Goal: Task Accomplishment & Management: Complete application form

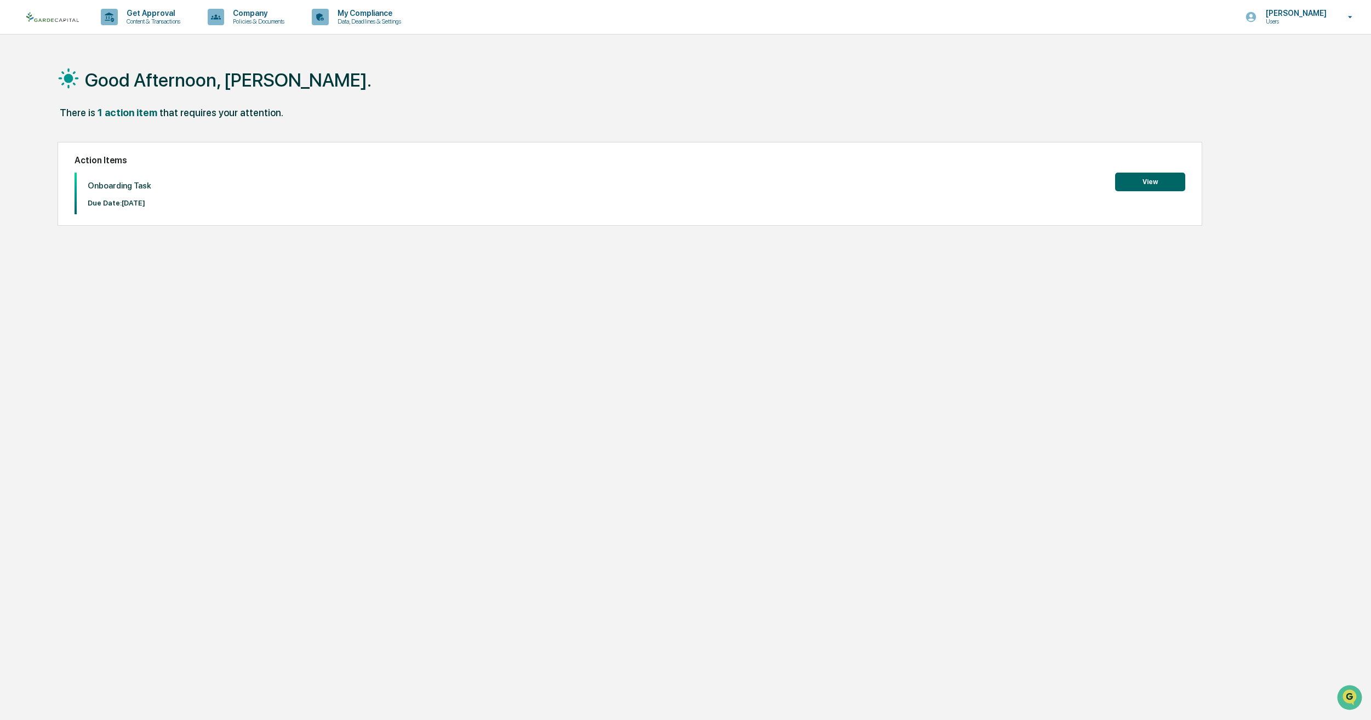
click at [1164, 187] on button "View" at bounding box center [1150, 182] width 70 height 19
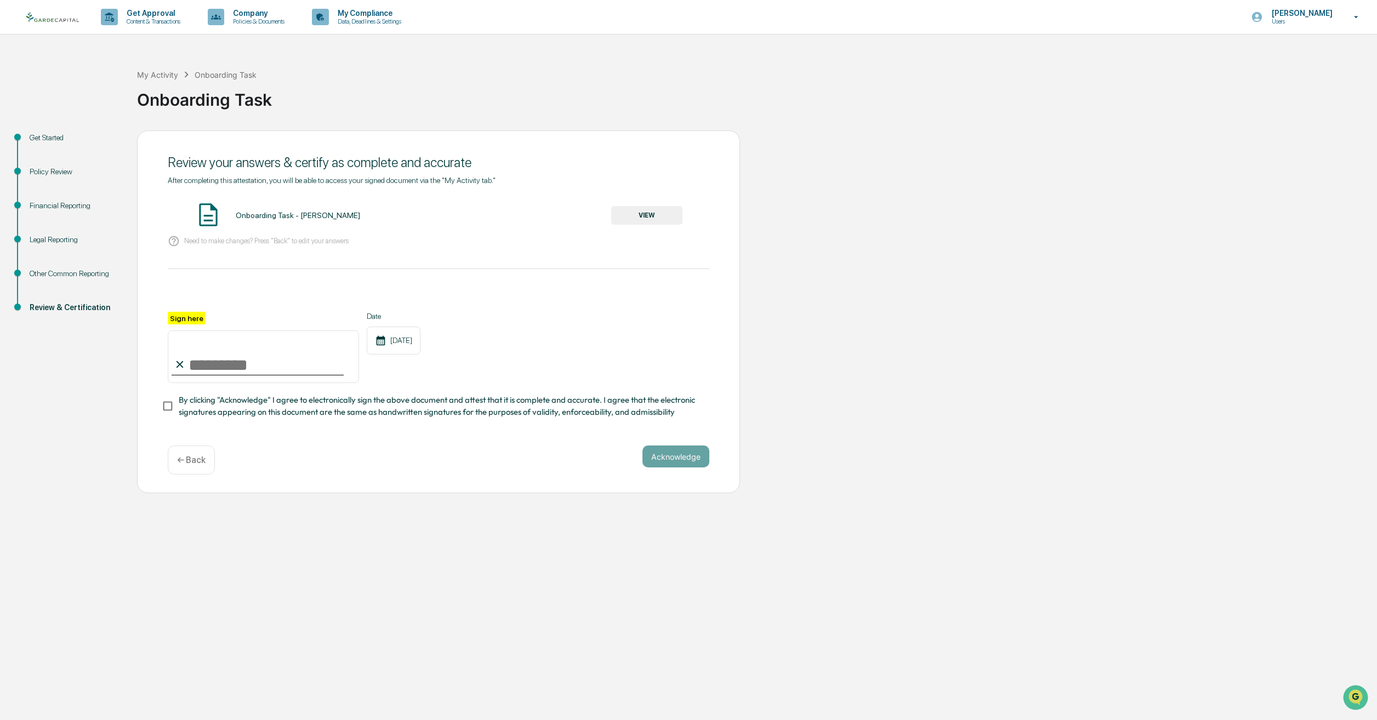
click at [44, 204] on div "Financial Reporting" at bounding box center [75, 206] width 90 height 12
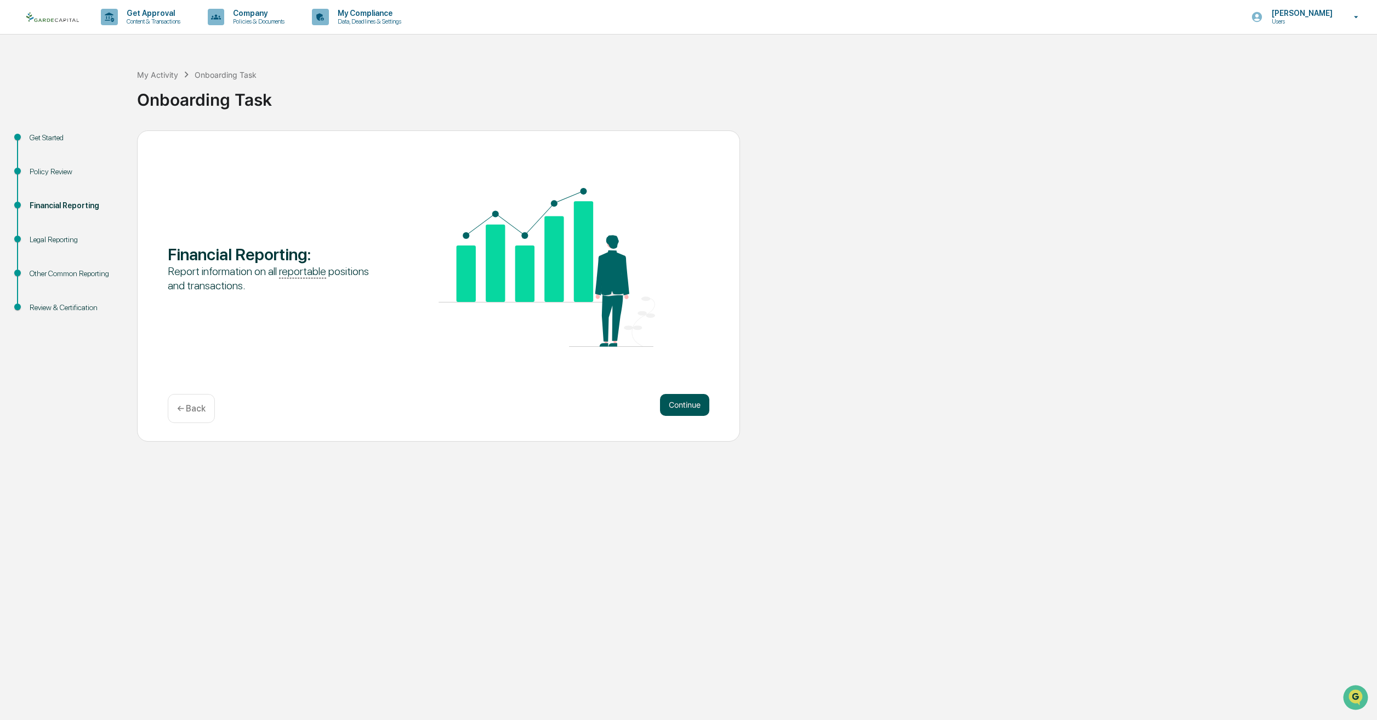
click at [684, 405] on button "Continue" at bounding box center [684, 405] width 49 height 22
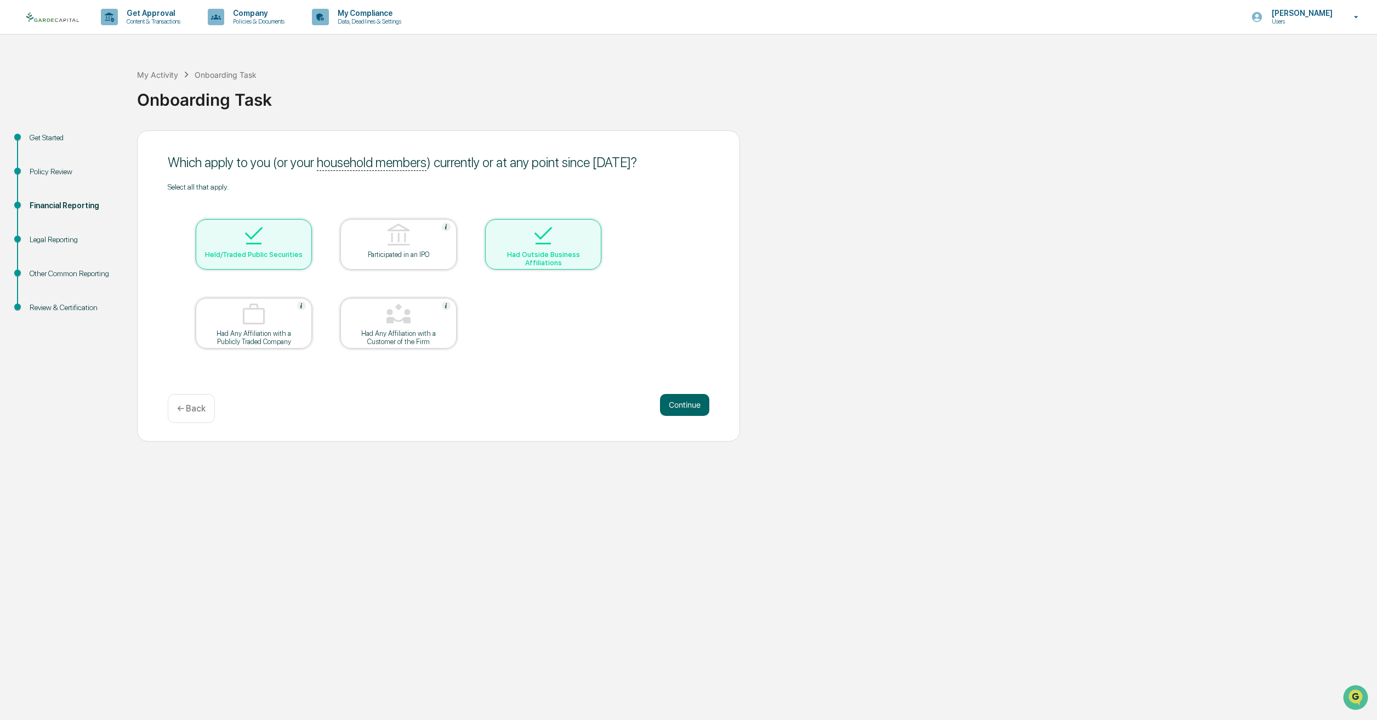
click at [684, 405] on button "Continue" at bounding box center [684, 405] width 49 height 22
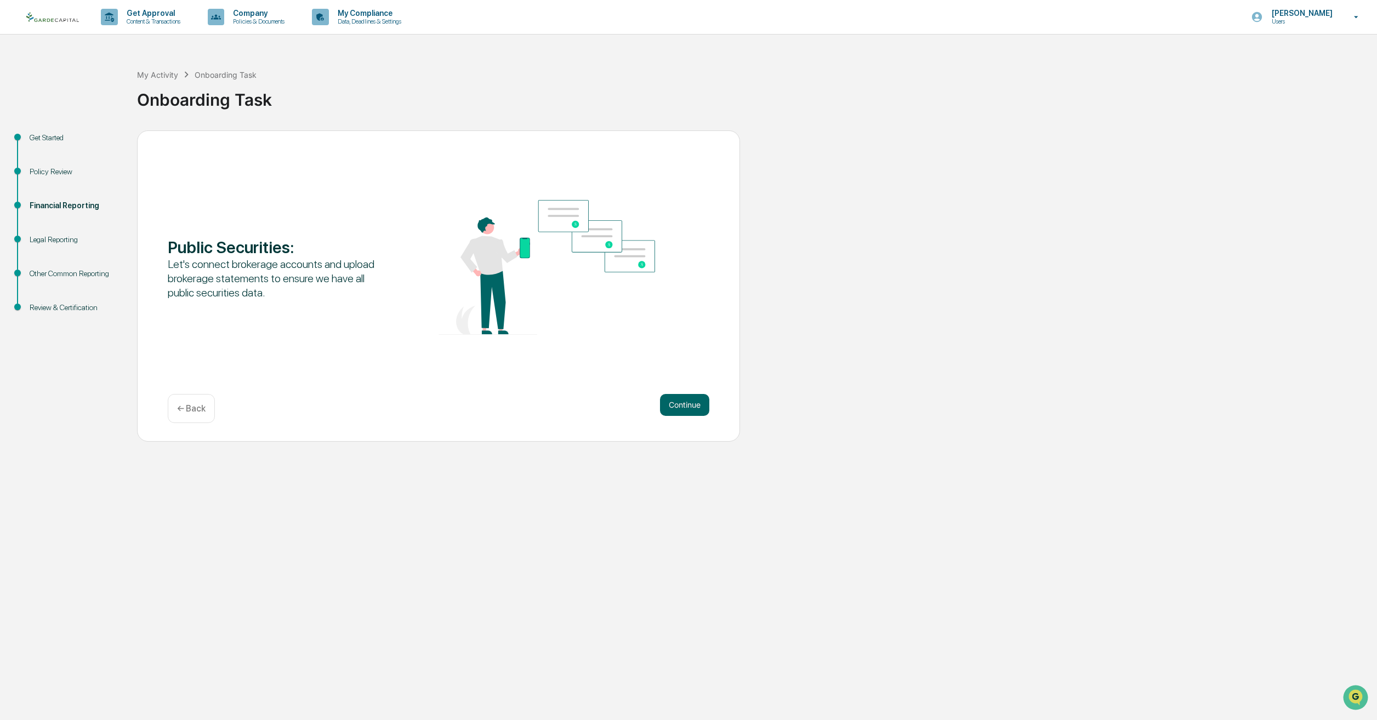
click at [684, 405] on button "Continue" at bounding box center [684, 405] width 49 height 22
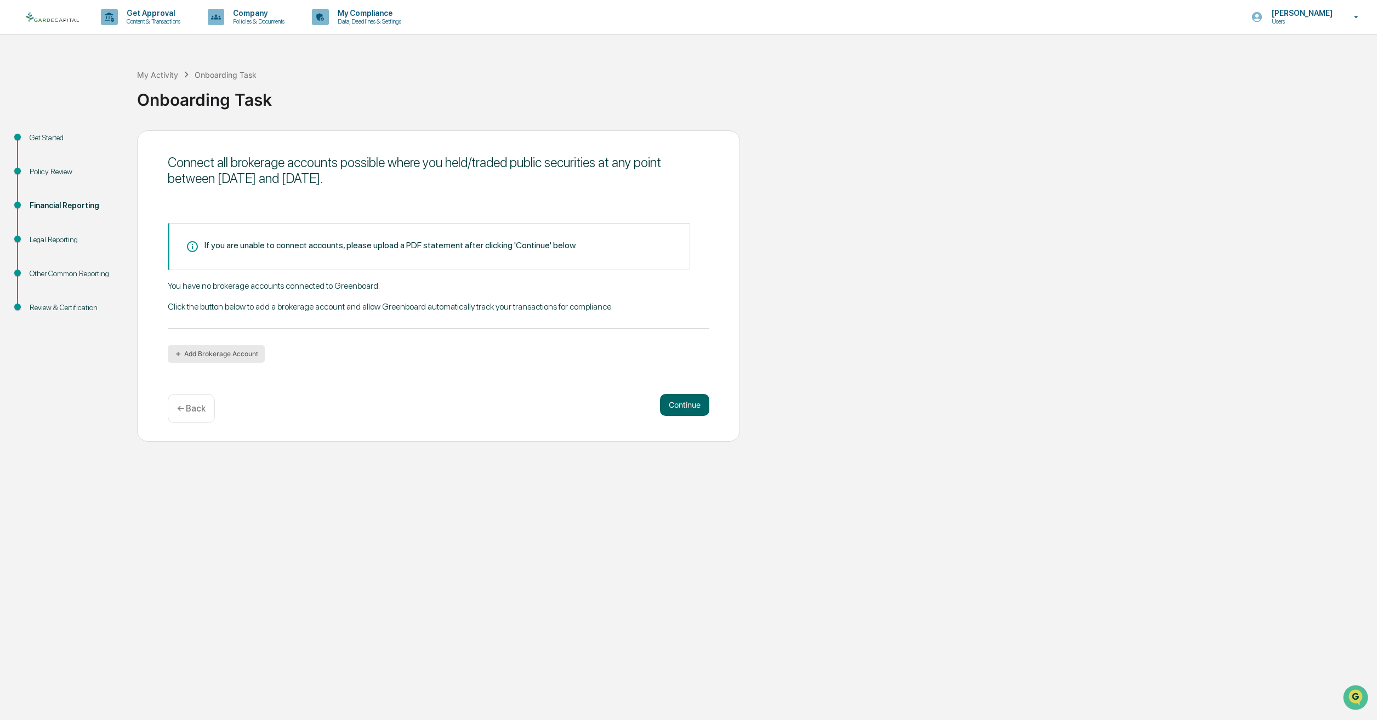
click at [235, 354] on button "Add Brokerage Account" at bounding box center [216, 354] width 97 height 18
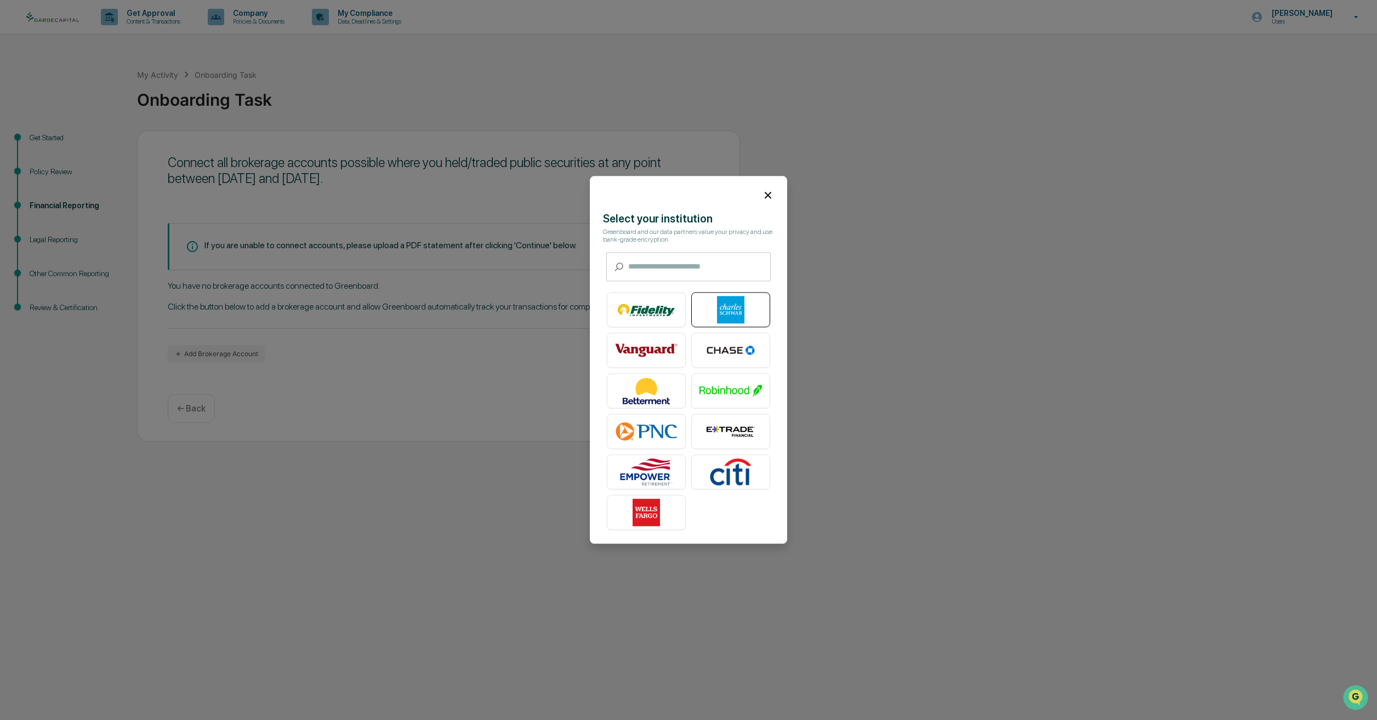
click at [710, 302] on img at bounding box center [730, 309] width 62 height 27
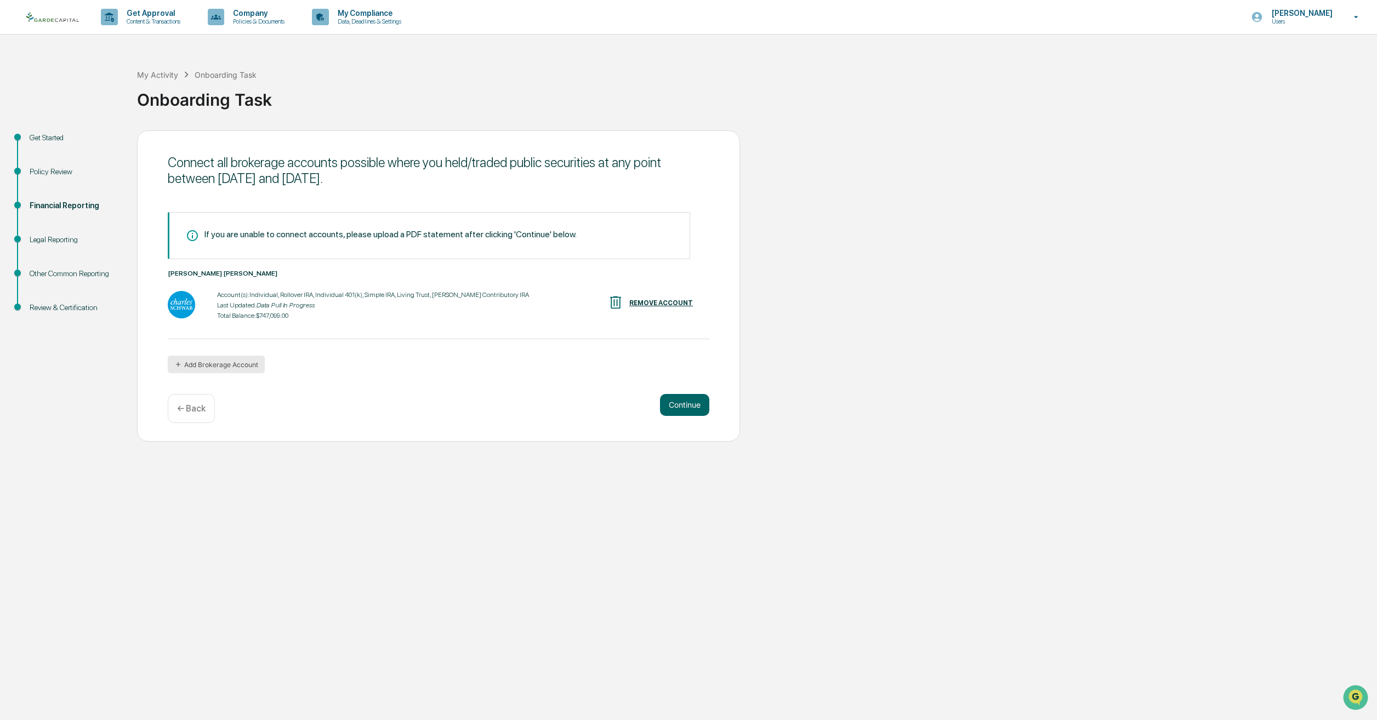
click at [238, 368] on button "Add Brokerage Account" at bounding box center [216, 365] width 97 height 18
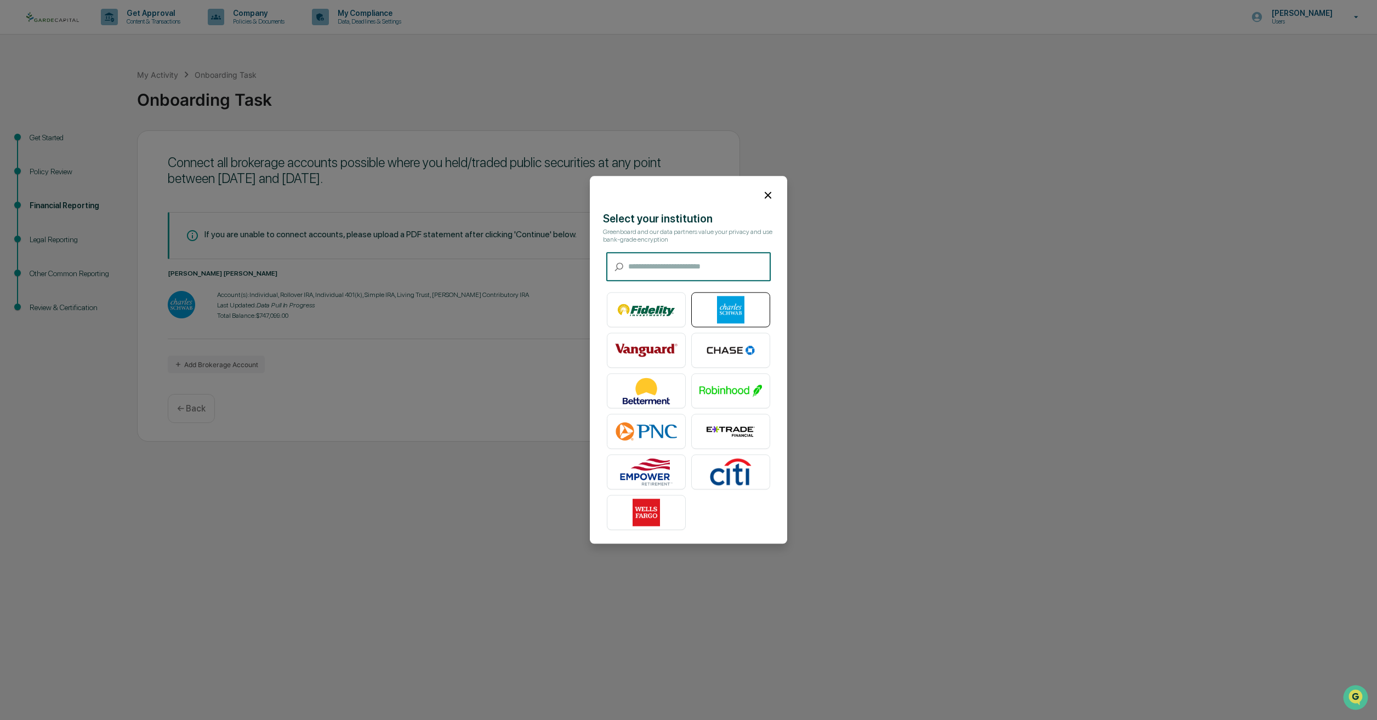
click at [728, 308] on img at bounding box center [730, 309] width 62 height 27
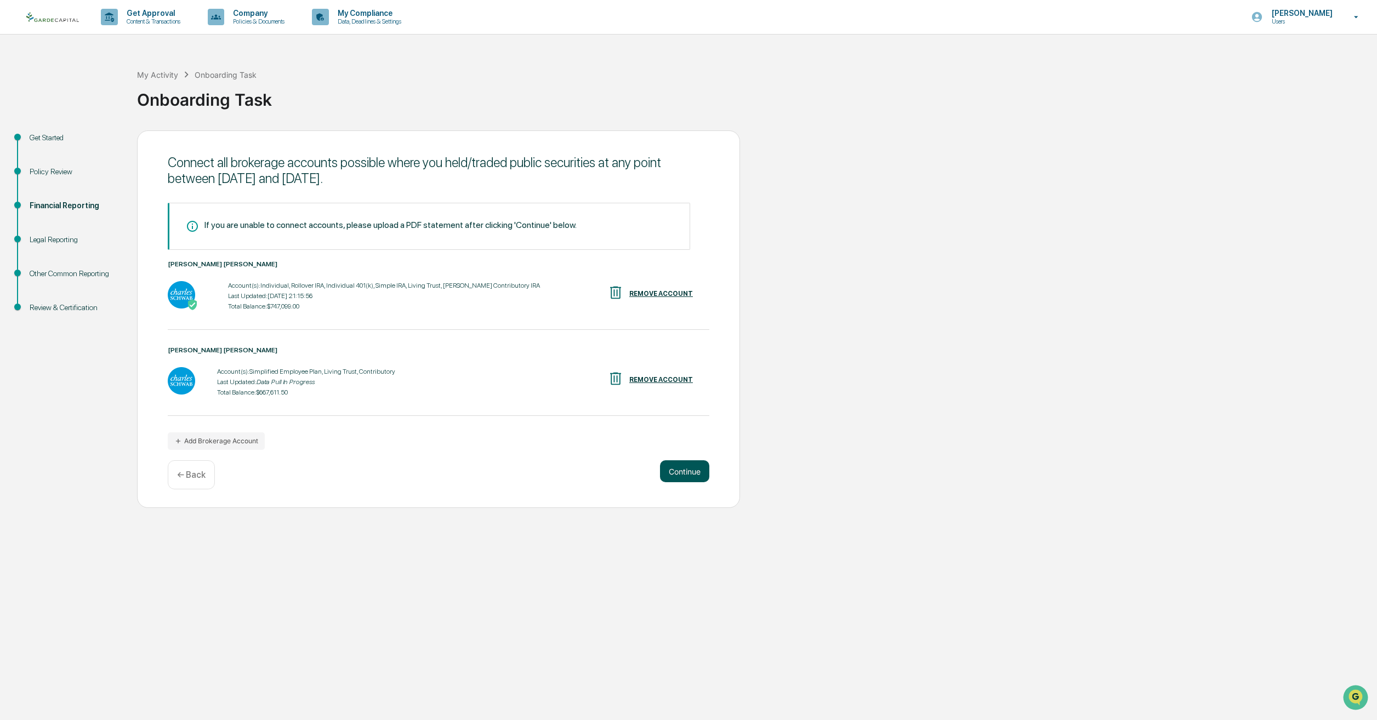
click at [682, 465] on button "Continue" at bounding box center [684, 471] width 49 height 22
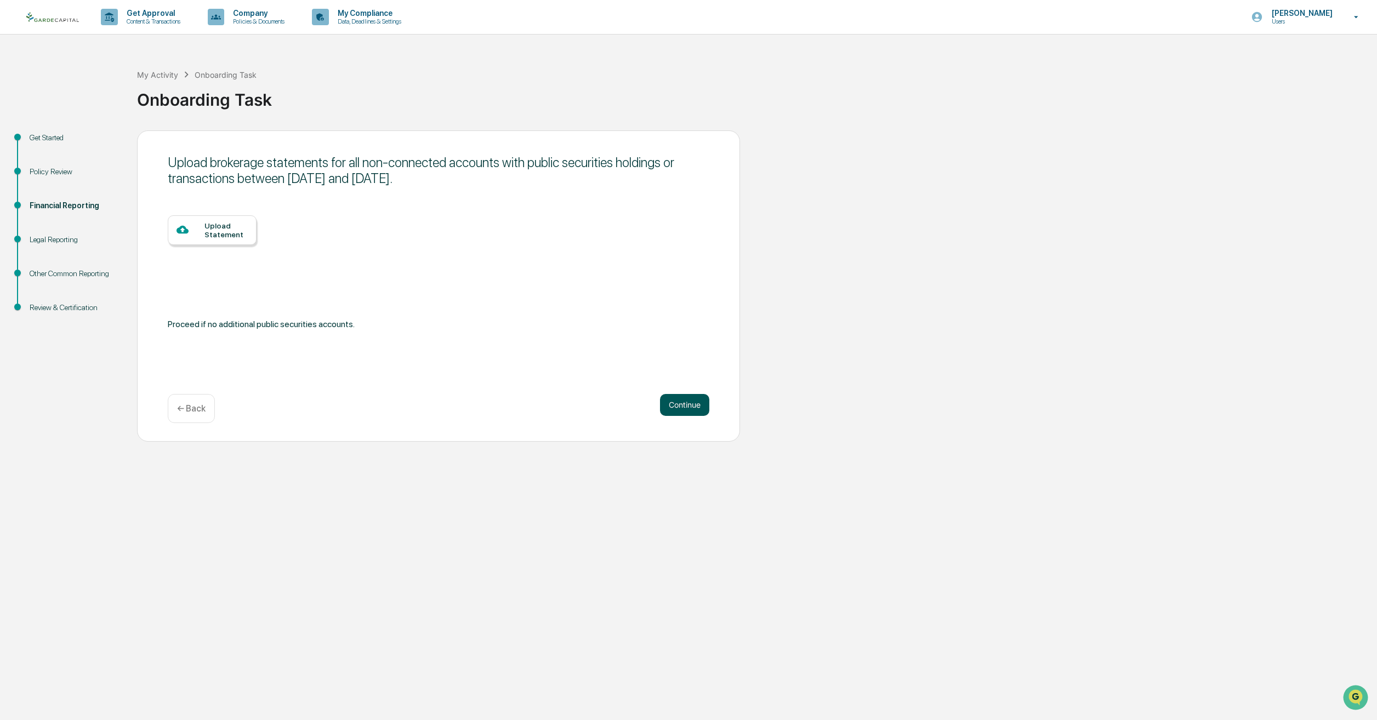
click at [686, 402] on button "Continue" at bounding box center [684, 405] width 49 height 22
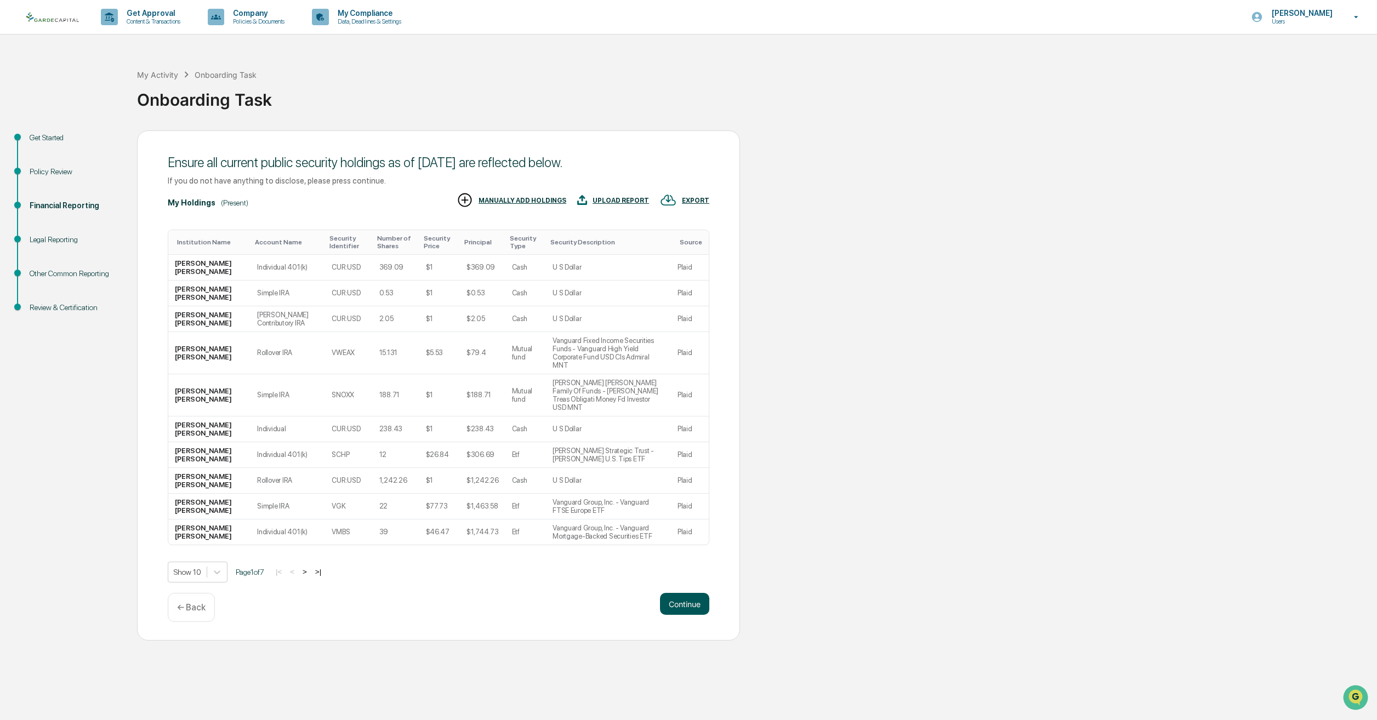
click at [684, 593] on button "Continue" at bounding box center [684, 604] width 49 height 22
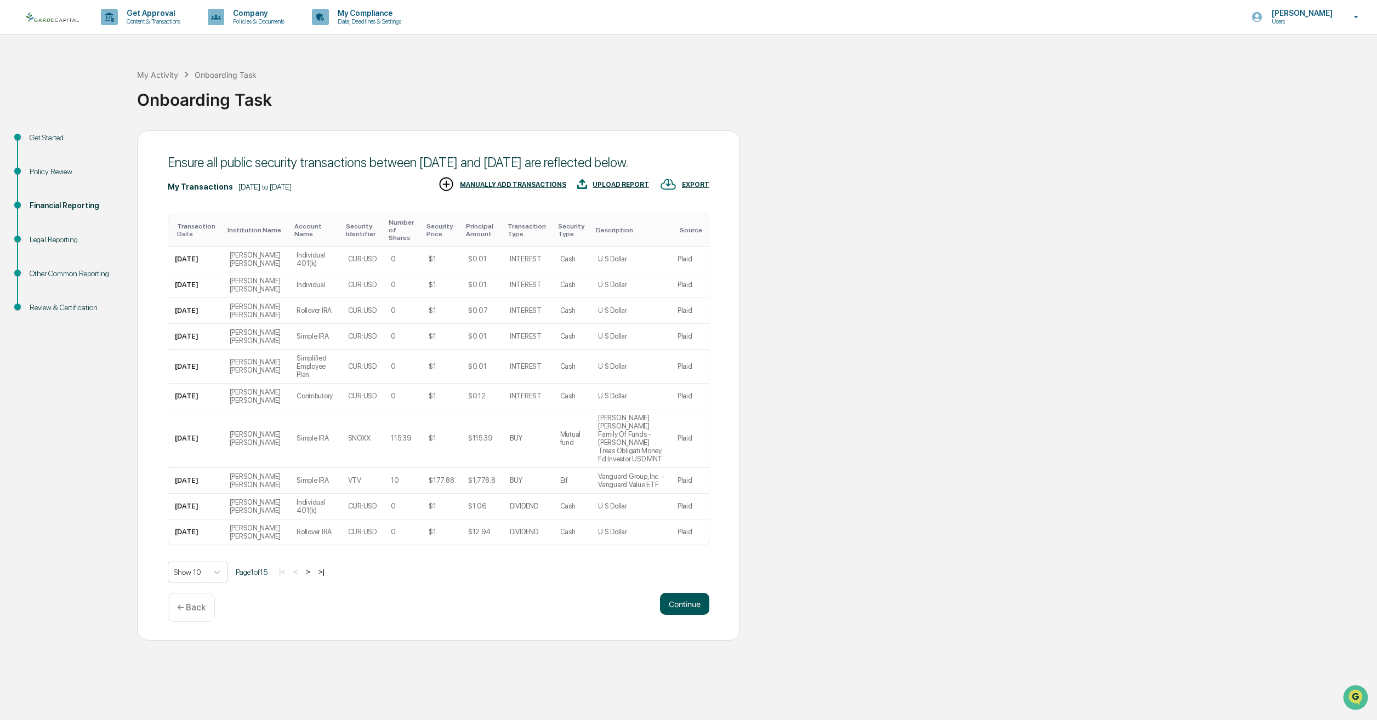
click at [700, 597] on button "Continue" at bounding box center [684, 604] width 49 height 22
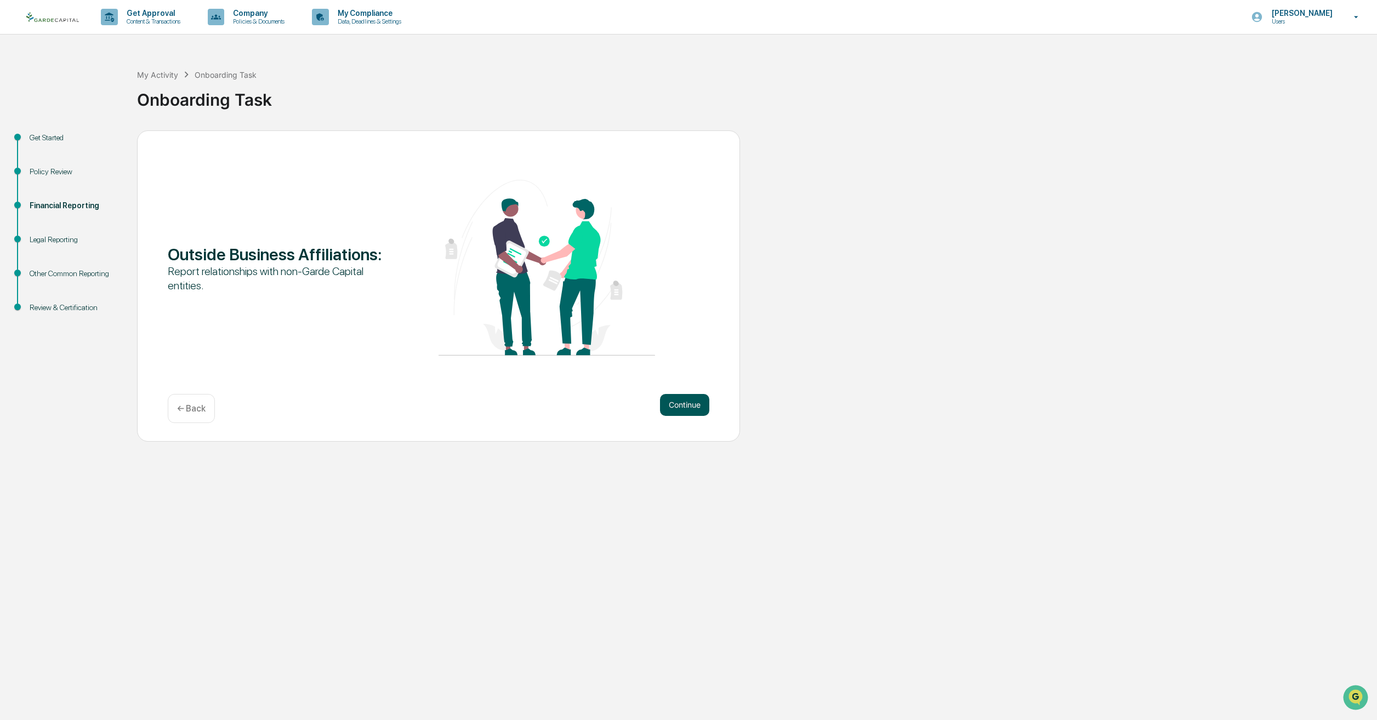
click at [682, 407] on button "Continue" at bounding box center [684, 405] width 49 height 22
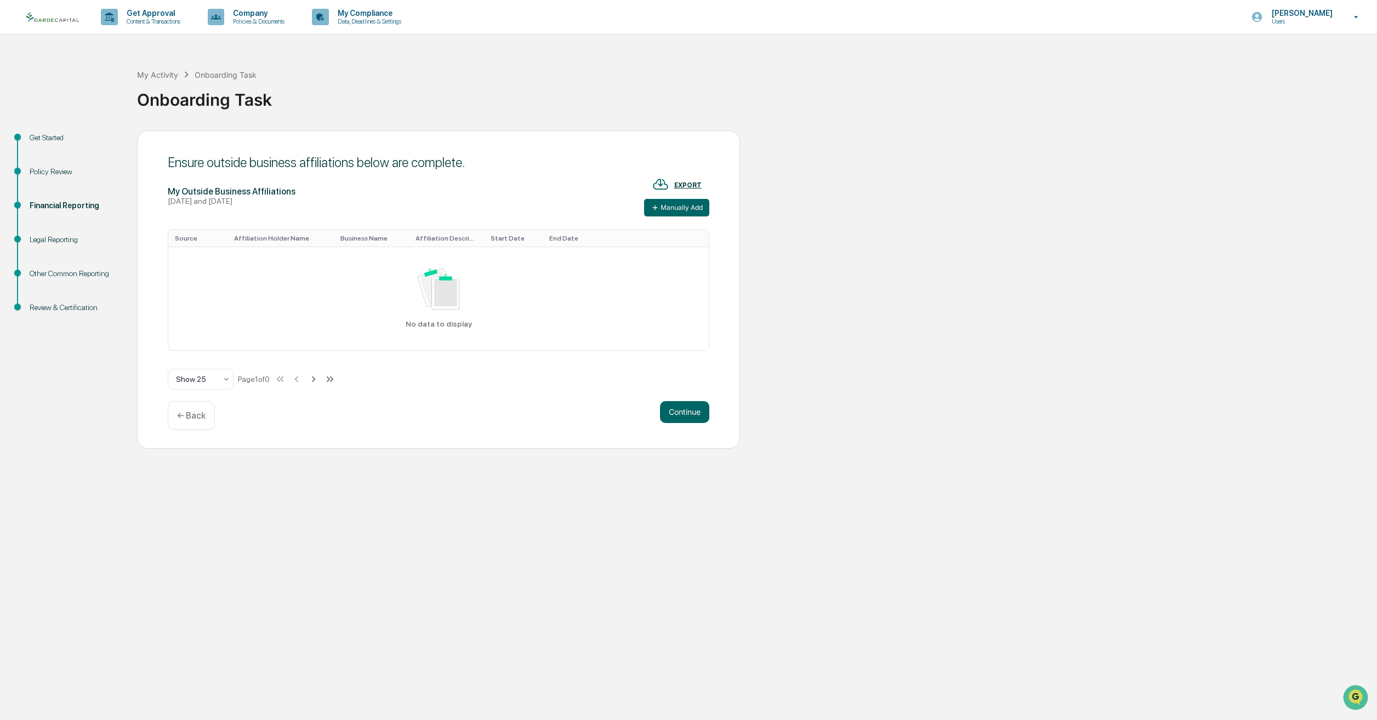
click at [667, 400] on div "Ensure outside business affiliations below are complete. My Outside Business Af…" at bounding box center [438, 289] width 603 height 318
click at [673, 403] on button "Continue" at bounding box center [684, 412] width 49 height 22
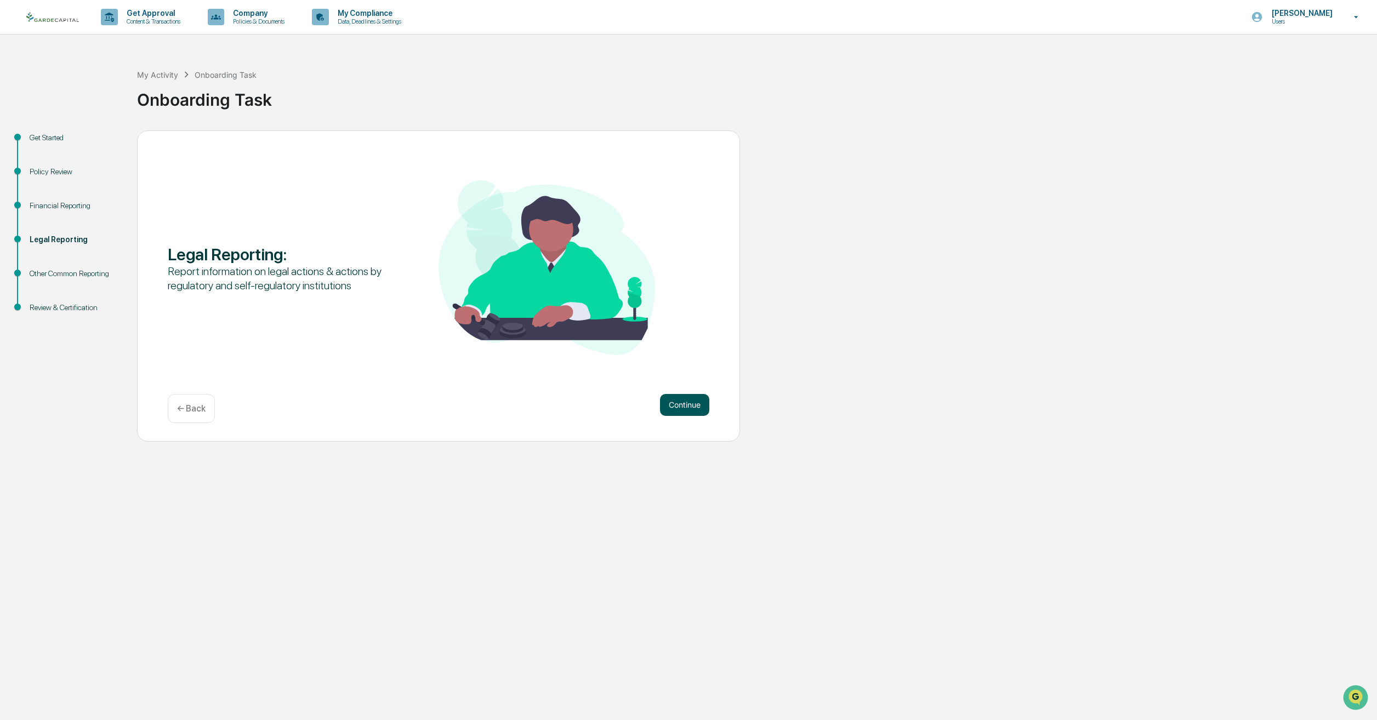
click at [687, 399] on button "Continue" at bounding box center [684, 405] width 49 height 22
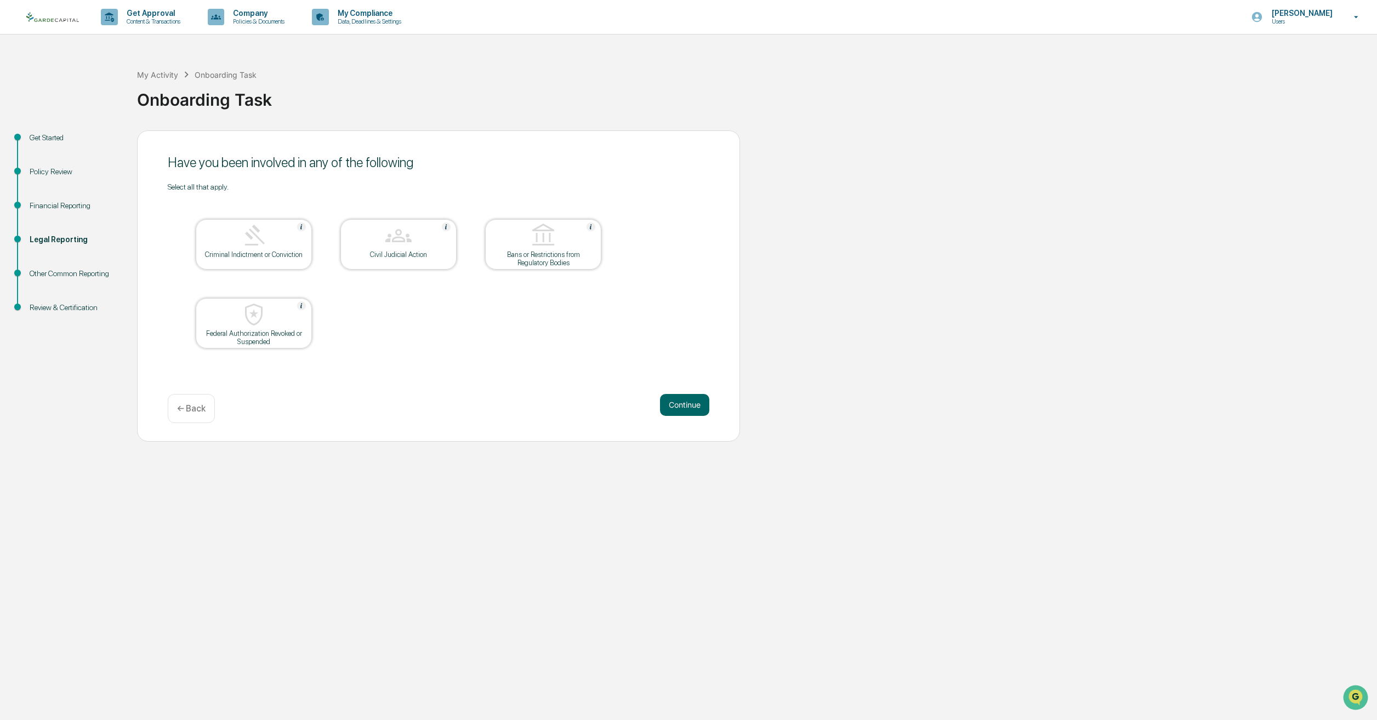
click at [687, 399] on button "Continue" at bounding box center [684, 405] width 49 height 22
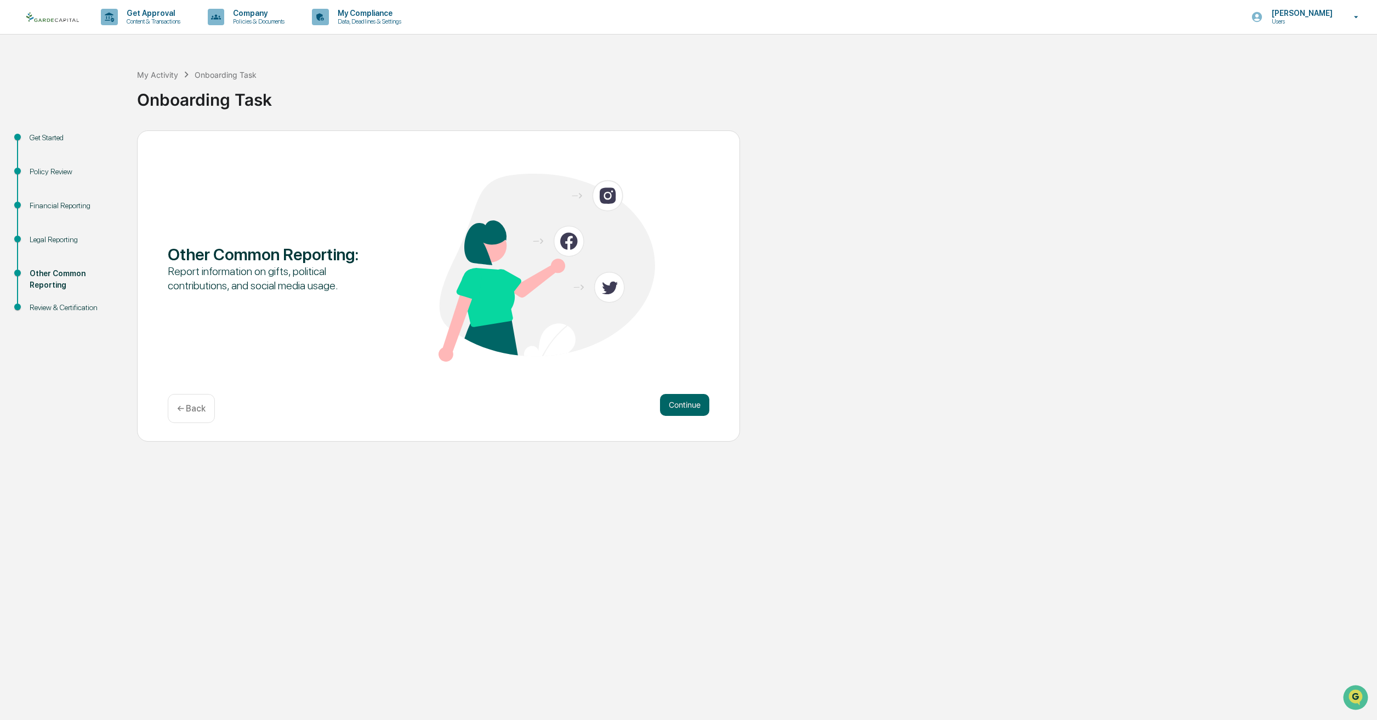
click at [687, 399] on button "Continue" at bounding box center [684, 405] width 49 height 22
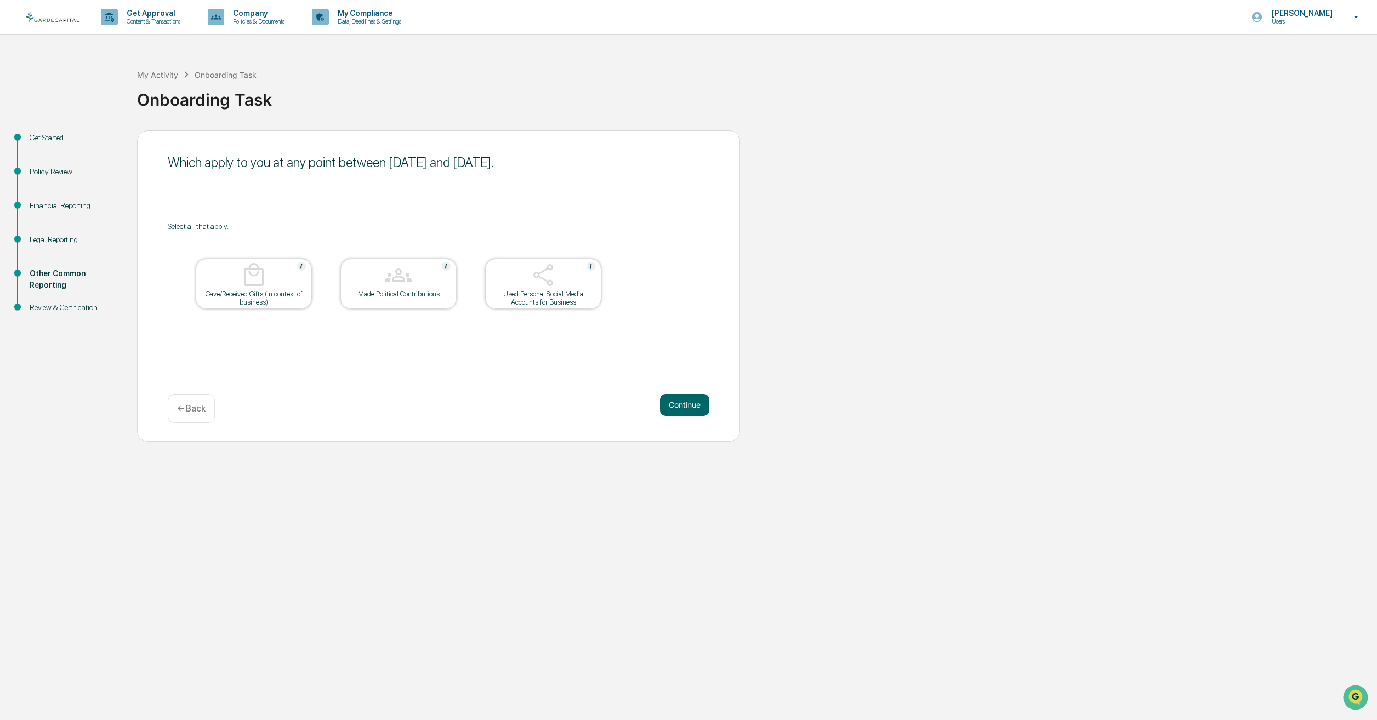
click at [687, 399] on button "Continue" at bounding box center [684, 405] width 49 height 22
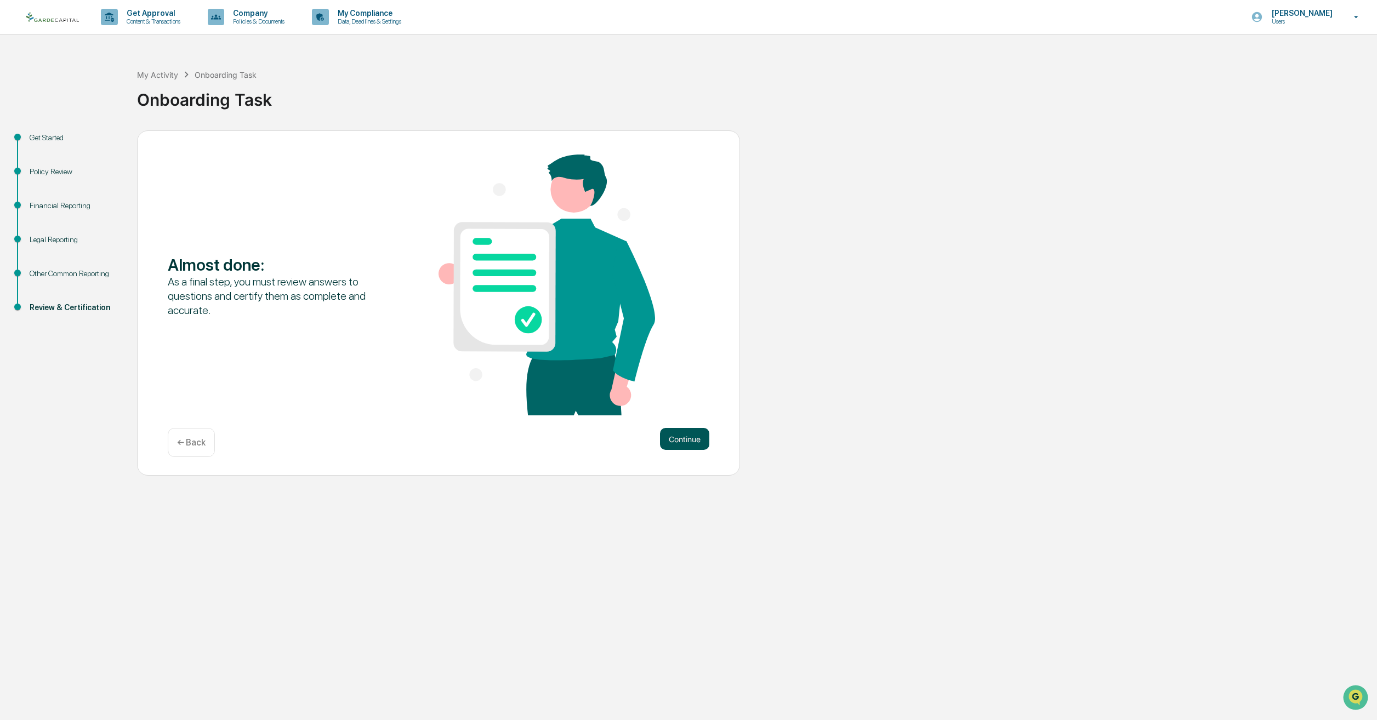
click at [686, 435] on button "Continue" at bounding box center [684, 439] width 49 height 22
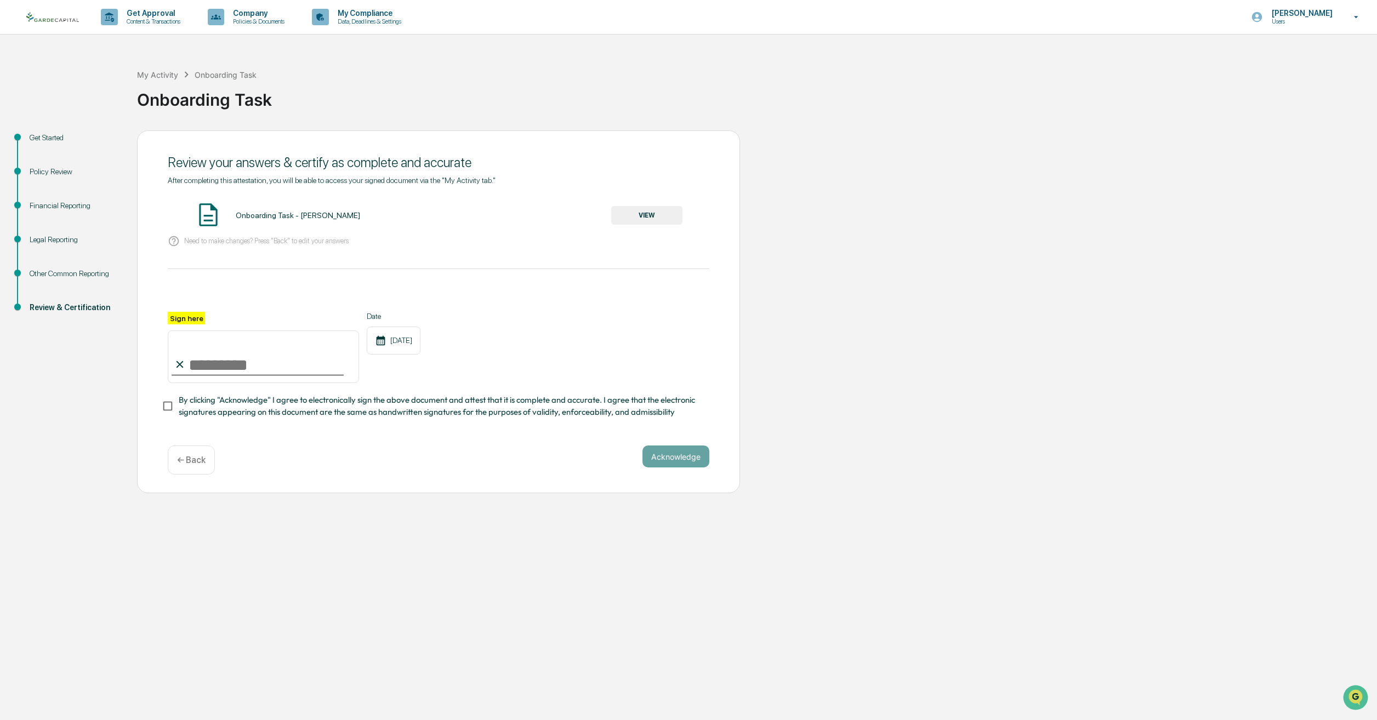
click at [230, 368] on input "Sign here" at bounding box center [263, 356] width 191 height 53
type input "**********"
click at [692, 467] on button "Acknowledge" at bounding box center [675, 457] width 67 height 22
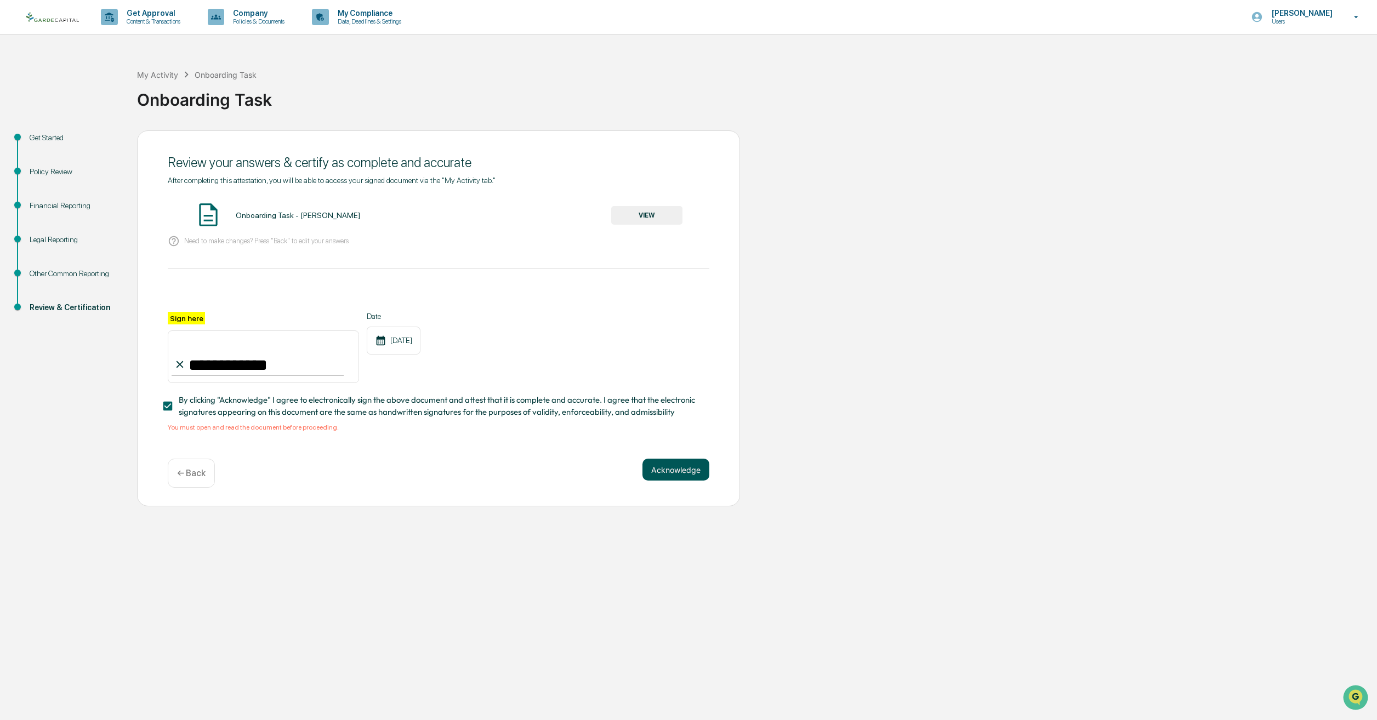
click at [669, 466] on button "Acknowledge" at bounding box center [675, 470] width 67 height 22
click at [205, 419] on span "By clicking "Acknowledge" I agree to electronically sign the above document and…" at bounding box center [440, 406] width 522 height 25
click at [236, 408] on span "By clicking "Acknowledge" I agree to electronically sign the above document and…" at bounding box center [440, 406] width 522 height 25
click at [672, 476] on button "Acknowledge" at bounding box center [675, 470] width 67 height 22
click at [652, 220] on button "VIEW" at bounding box center [646, 215] width 71 height 19
